Goal: Information Seeking & Learning: Learn about a topic

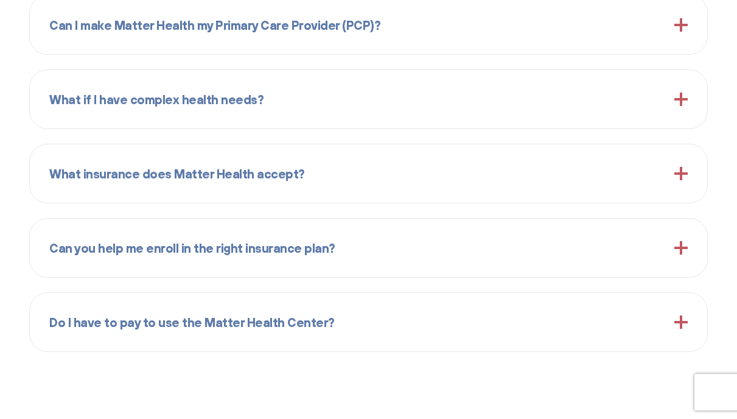
scroll to position [1156, 0]
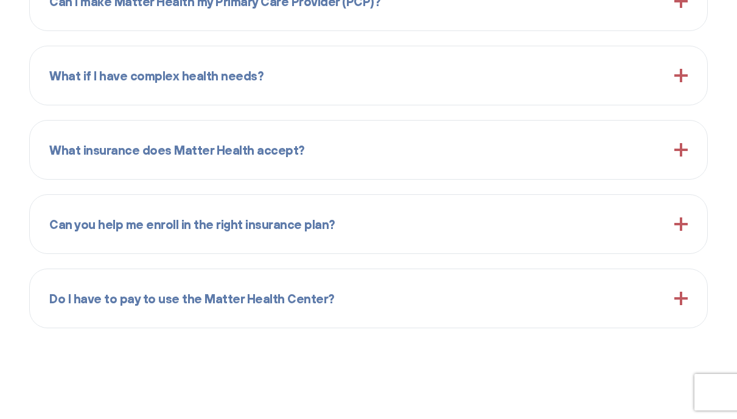
click at [680, 151] on span at bounding box center [680, 149] width 13 height 13
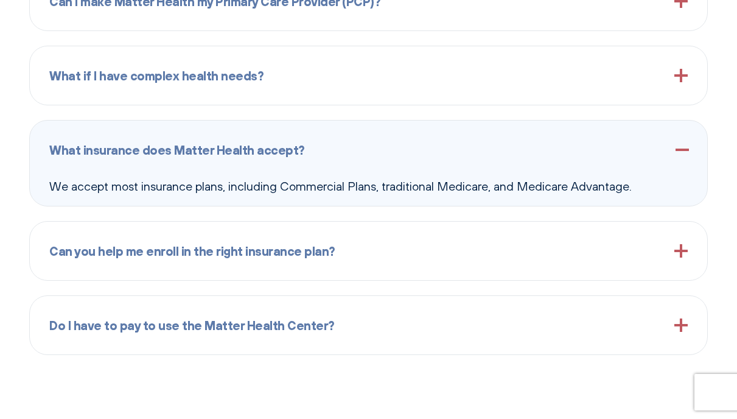
click at [680, 151] on span at bounding box center [680, 149] width 13 height 13
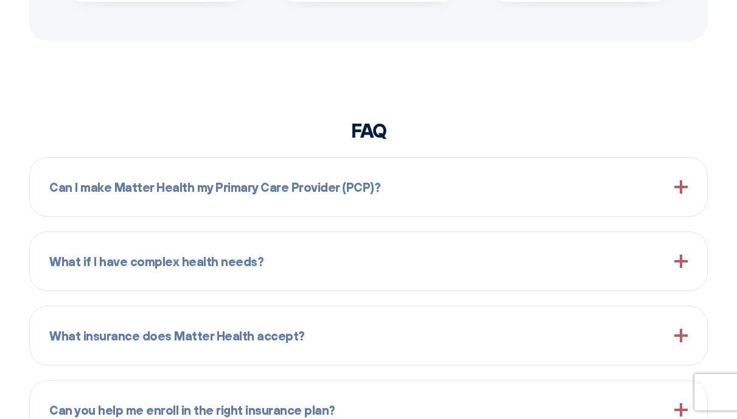
scroll to position [973, 0]
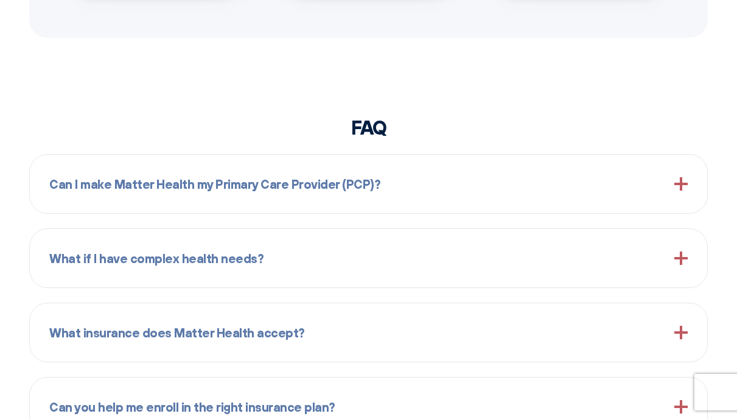
click at [681, 185] on span at bounding box center [680, 183] width 13 height 13
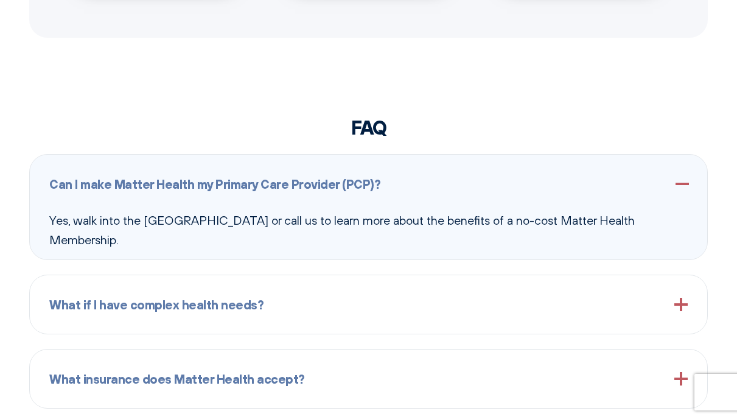
click at [681, 181] on span at bounding box center [680, 183] width 13 height 13
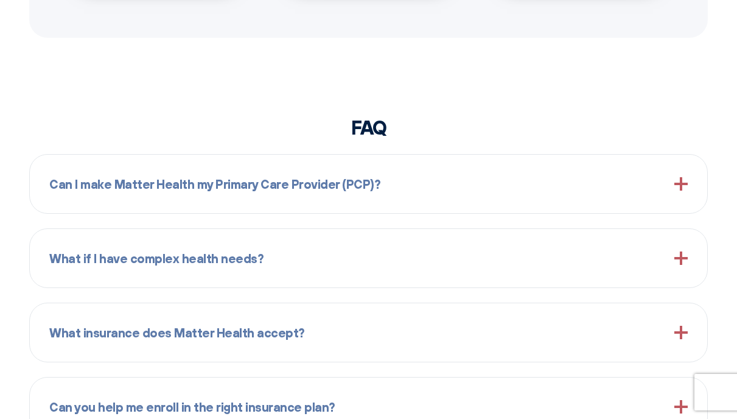
click at [681, 258] on span at bounding box center [680, 257] width 13 height 13
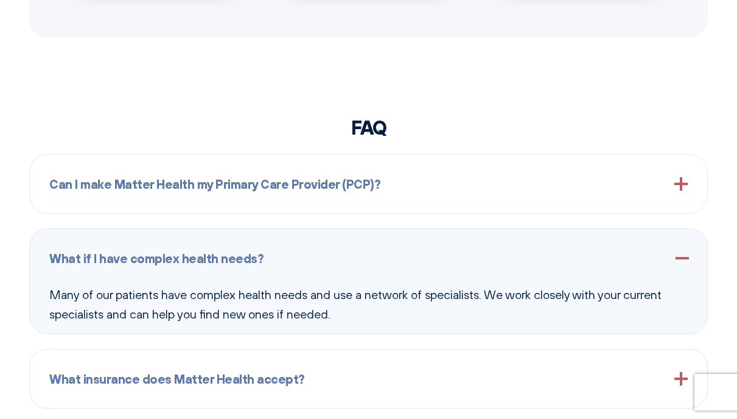
click at [692, 254] on div "What if I have complex health needs? Many of our patients have complex health n…" at bounding box center [368, 281] width 678 height 106
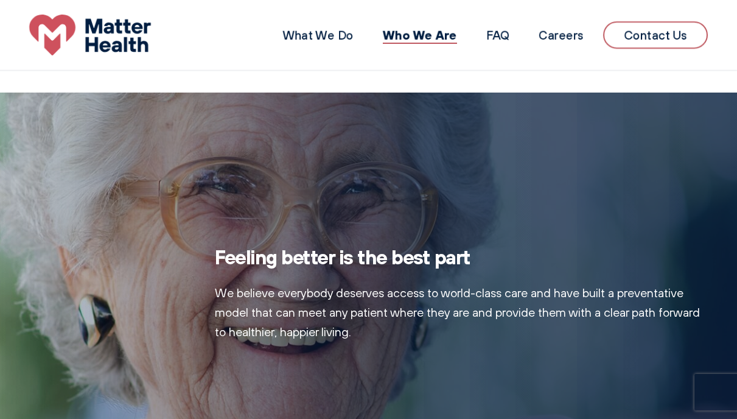
scroll to position [494, 0]
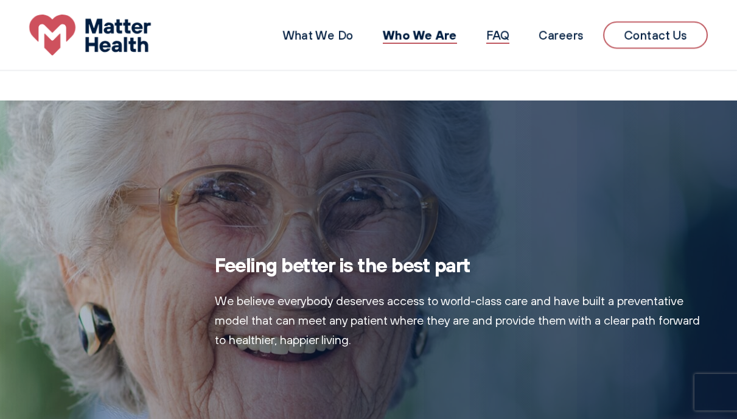
click at [496, 32] on link "FAQ" at bounding box center [497, 34] width 23 height 15
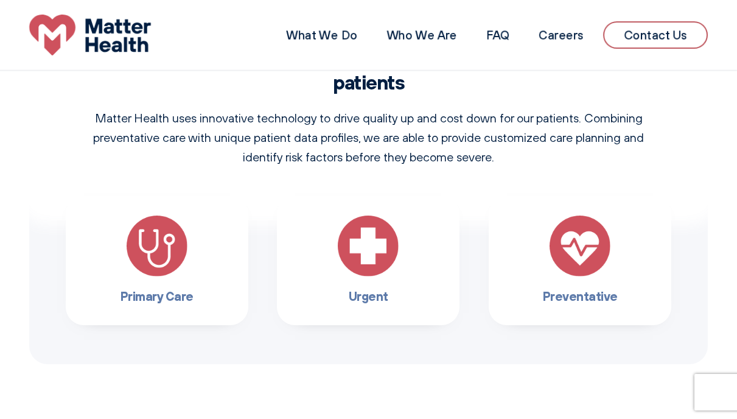
scroll to position [610, 0]
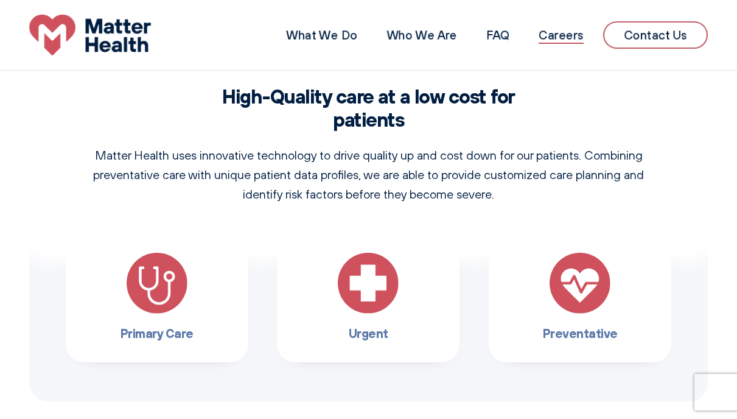
click at [569, 36] on link "Careers" at bounding box center [560, 34] width 45 height 15
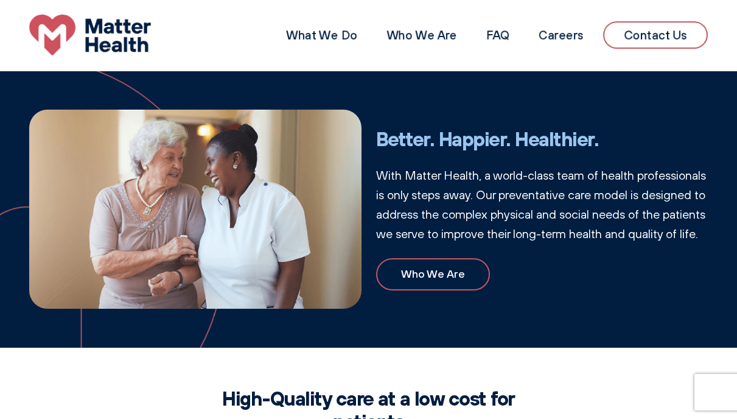
scroll to position [306, 0]
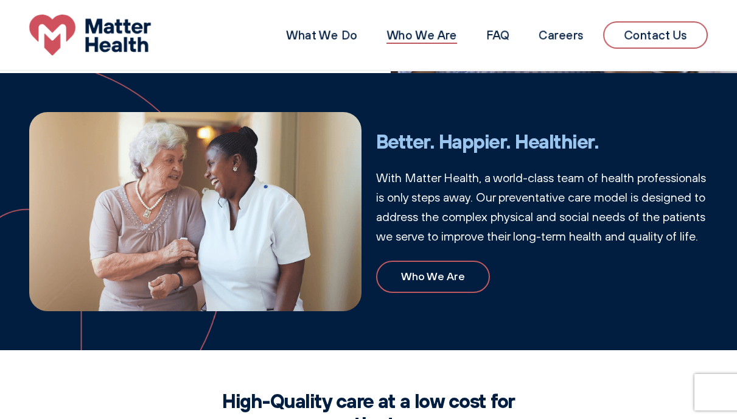
click at [425, 38] on link "Who We Are" at bounding box center [421, 34] width 71 height 15
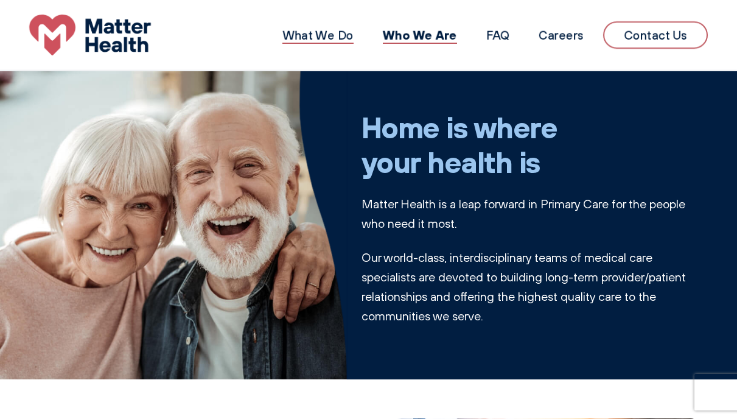
drag, startPoint x: 325, startPoint y: 38, endPoint x: 341, endPoint y: 42, distance: 15.6
click at [325, 38] on link "What We Do" at bounding box center [317, 34] width 71 height 15
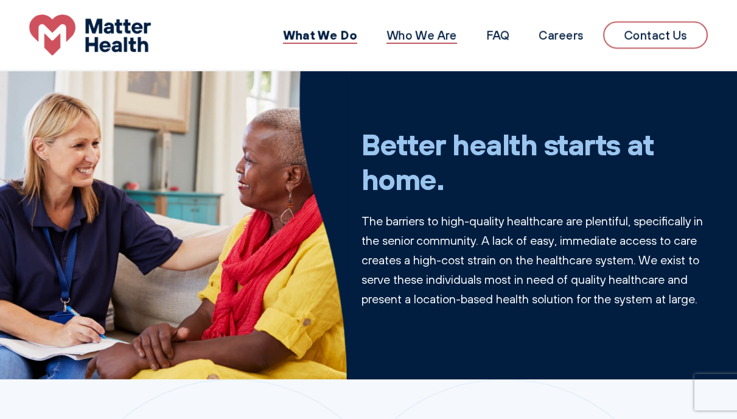
click at [434, 36] on link "Who We Are" at bounding box center [421, 34] width 71 height 15
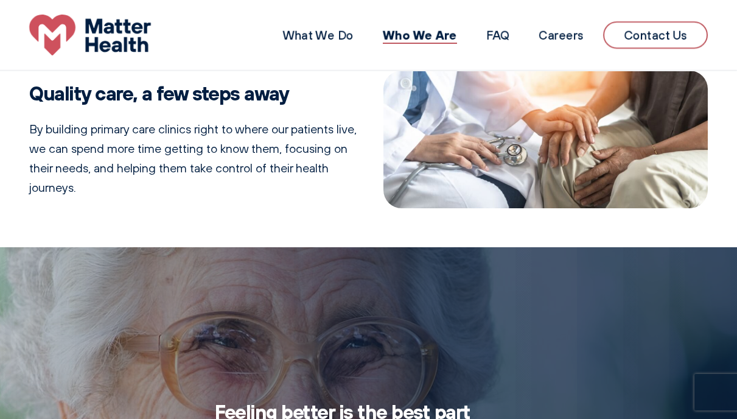
scroll to position [190, 0]
